Goal: Information Seeking & Learning: Learn about a topic

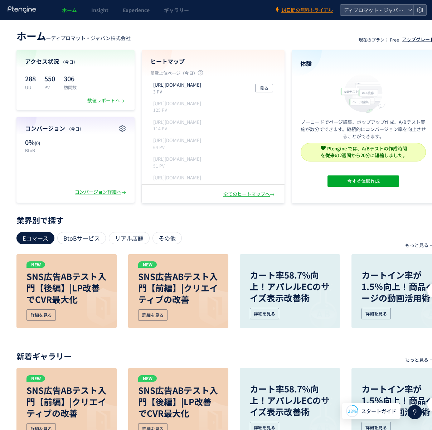
click at [410, 40] on div "アップグレード" at bounding box center [418, 39] width 33 height 7
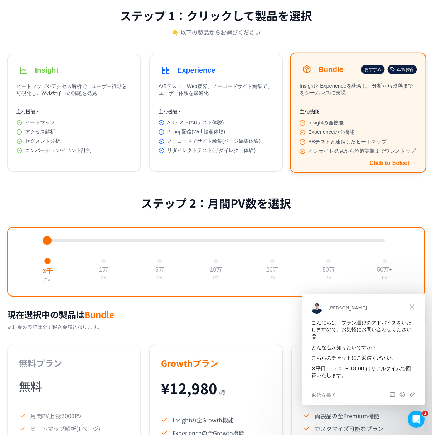
scroll to position [84, 0]
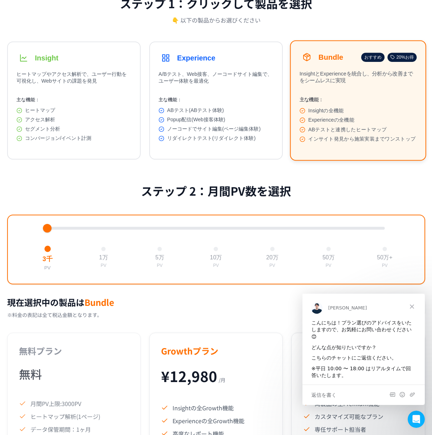
click at [415, 304] on span "クローズ" at bounding box center [412, 306] width 26 height 26
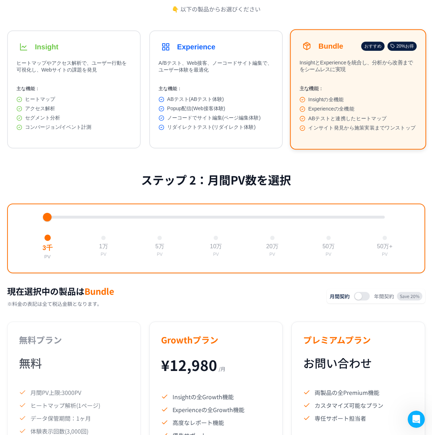
scroll to position [0, 0]
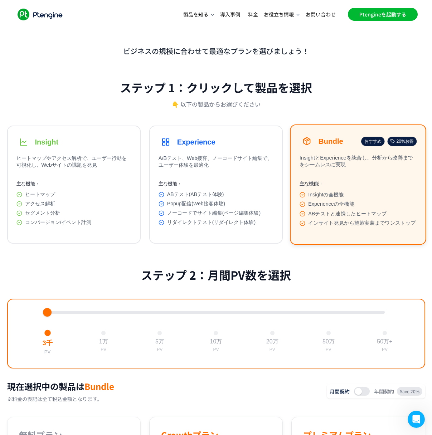
click at [375, 11] on link "Ptengineを起動する" at bounding box center [383, 14] width 70 height 13
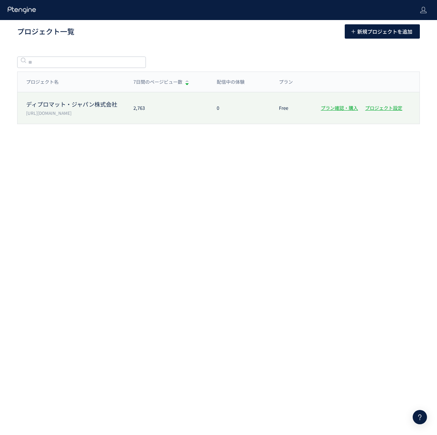
click at [253, 111] on div "0" at bounding box center [239, 108] width 62 height 7
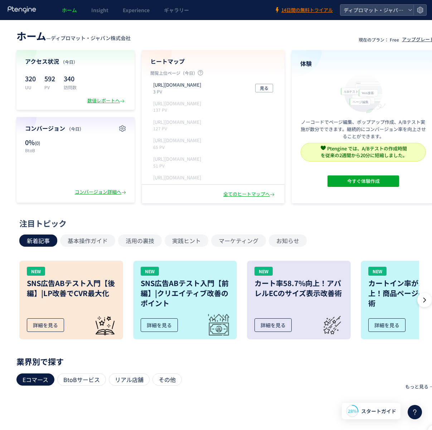
click at [99, 193] on div "コンバージョン詳細へ" at bounding box center [101, 192] width 53 height 7
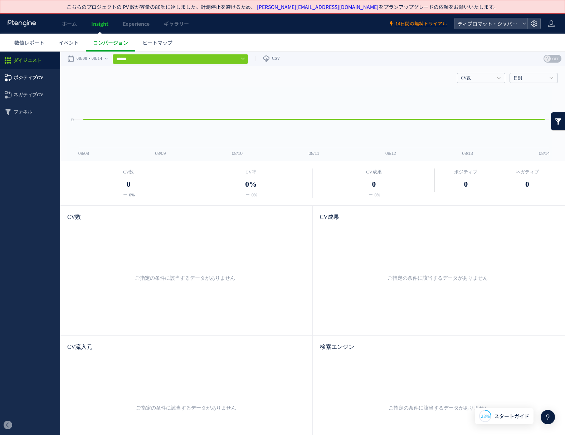
click at [27, 76] on span "ポジティブCV" at bounding box center [29, 77] width 30 height 17
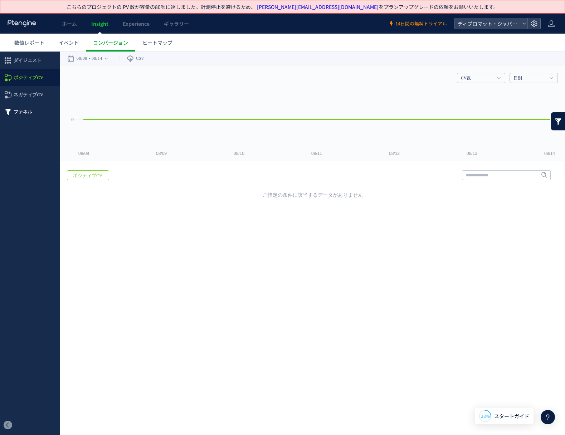
click at [26, 112] on span "ファネル" at bounding box center [23, 111] width 19 height 17
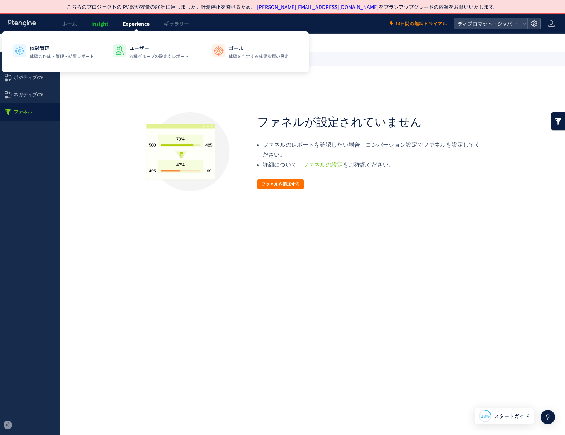
click at [140, 23] on span "Experience" at bounding box center [136, 23] width 27 height 7
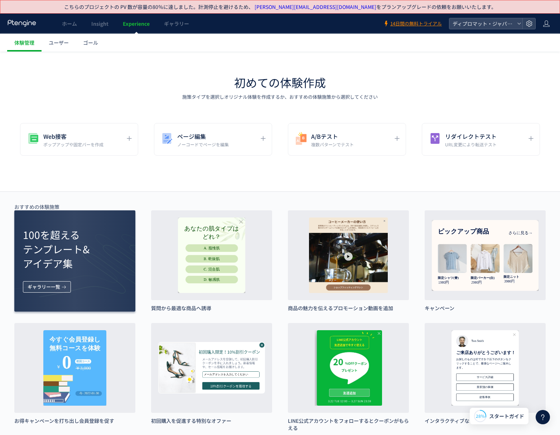
click at [53, 285] on span "ギャラリー一覧" at bounding box center [44, 286] width 33 height 11
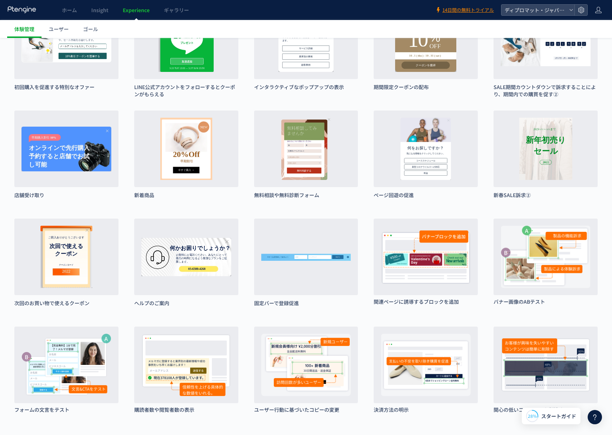
scroll to position [334, 0]
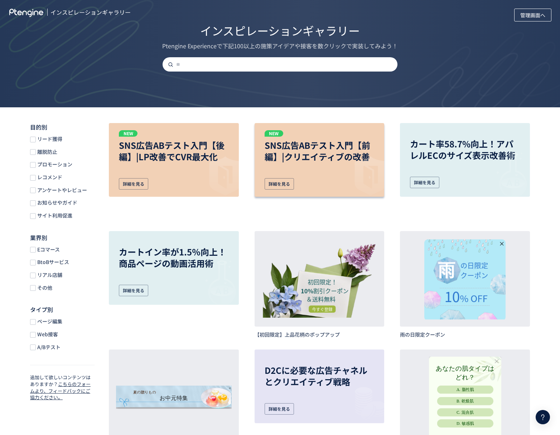
click at [296, 152] on p "SNS広告ABテスト入門【前編】|クリエイティブの改善" at bounding box center [319, 151] width 110 height 23
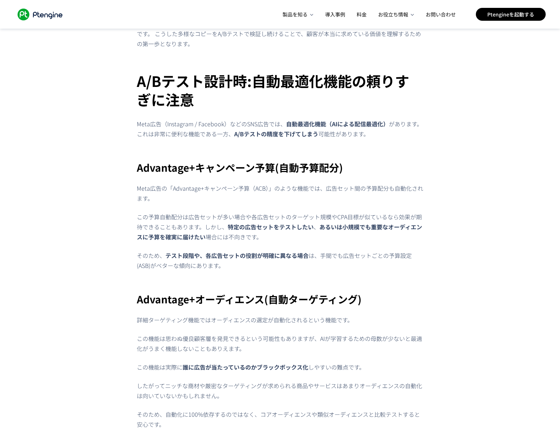
scroll to position [1598, 0]
